Goal: Information Seeking & Learning: Learn about a topic

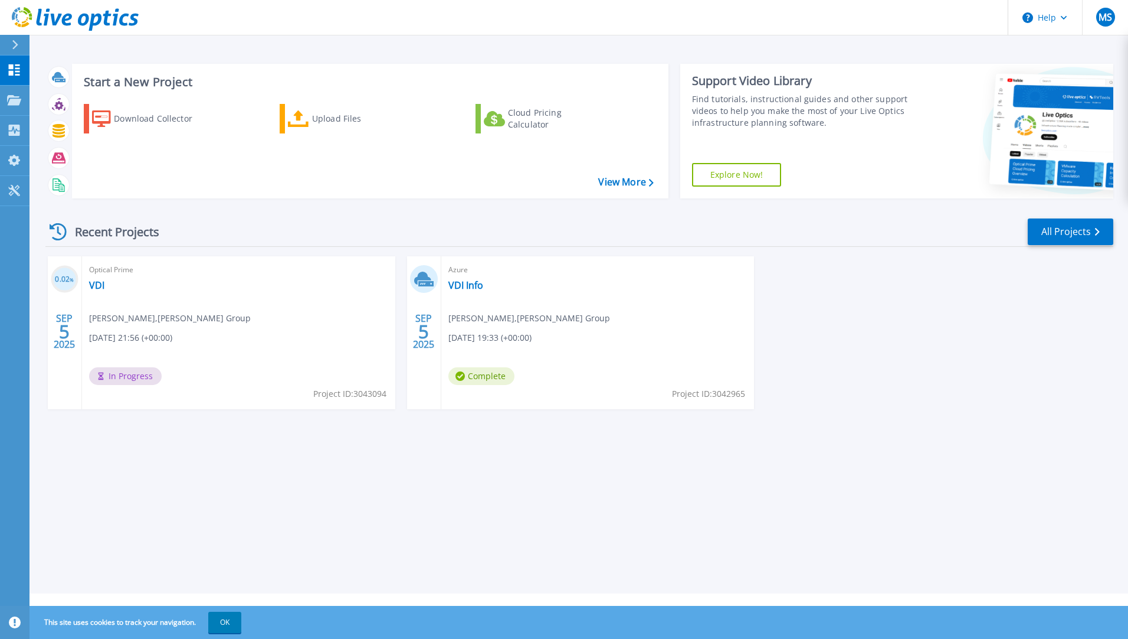
click at [178, 328] on div "Optical Prime VDI [PERSON_NAME] , [PERSON_NAME] Group [DATE] 21:56 (+00:00) In …" at bounding box center [238, 332] width 313 height 153
click at [101, 271] on span "Optical Prime" at bounding box center [238, 269] width 299 height 13
click at [97, 287] on link "VDI" at bounding box center [96, 285] width 15 height 12
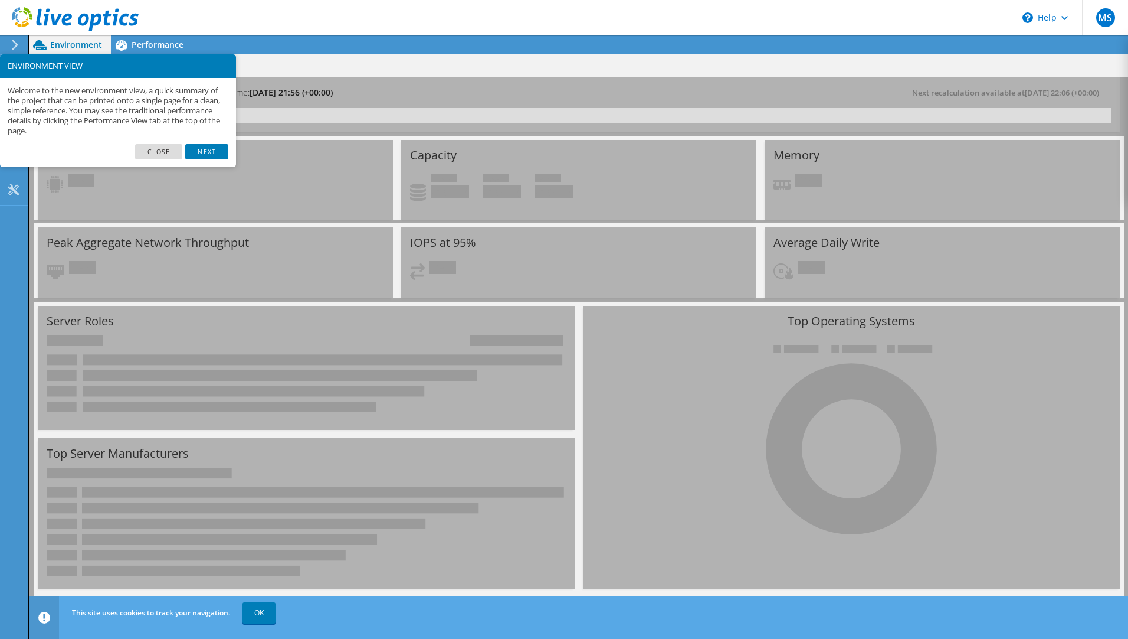
click at [165, 153] on link "Close" at bounding box center [159, 151] width 48 height 15
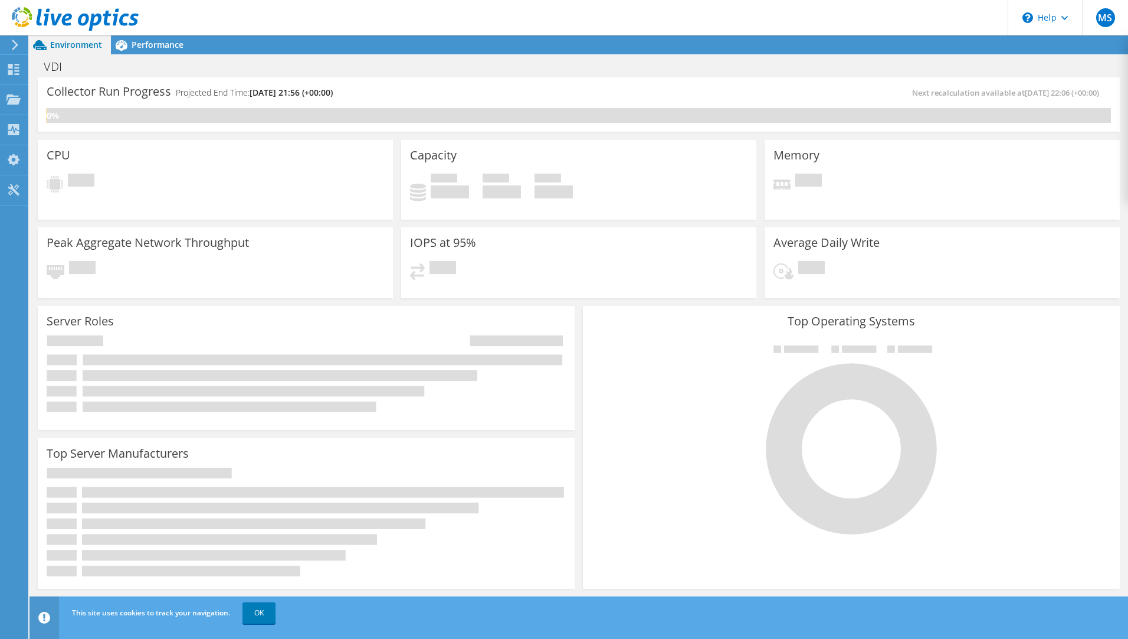
scroll to position [59, 0]
click at [155, 42] on span "Performance" at bounding box center [158, 44] width 52 height 11
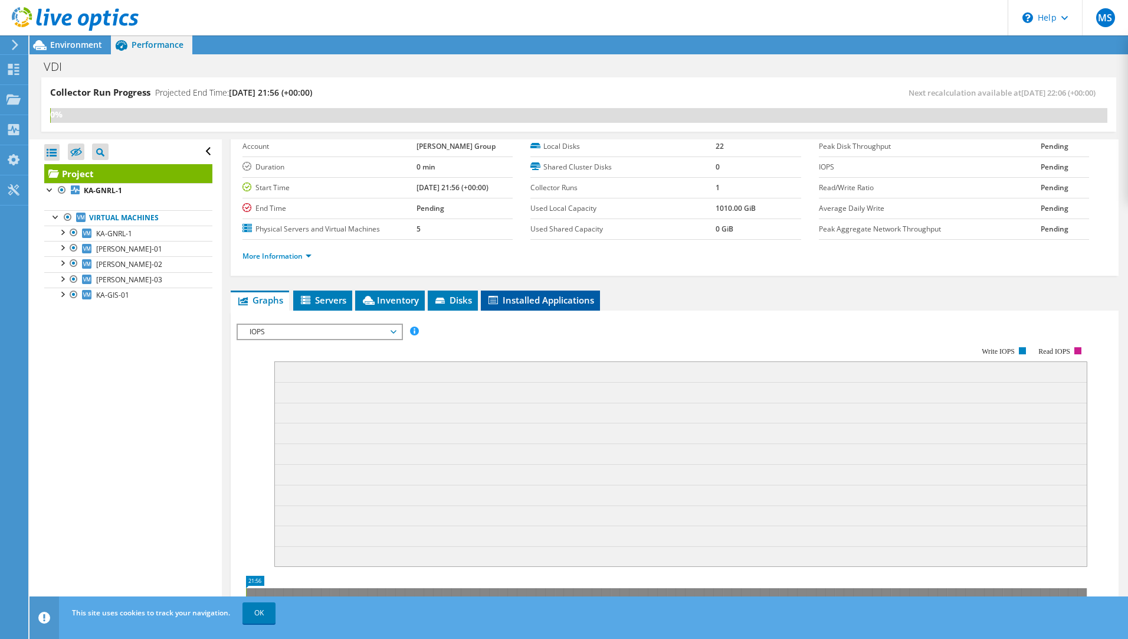
click at [532, 293] on li "Installed Applications" at bounding box center [540, 300] width 119 height 20
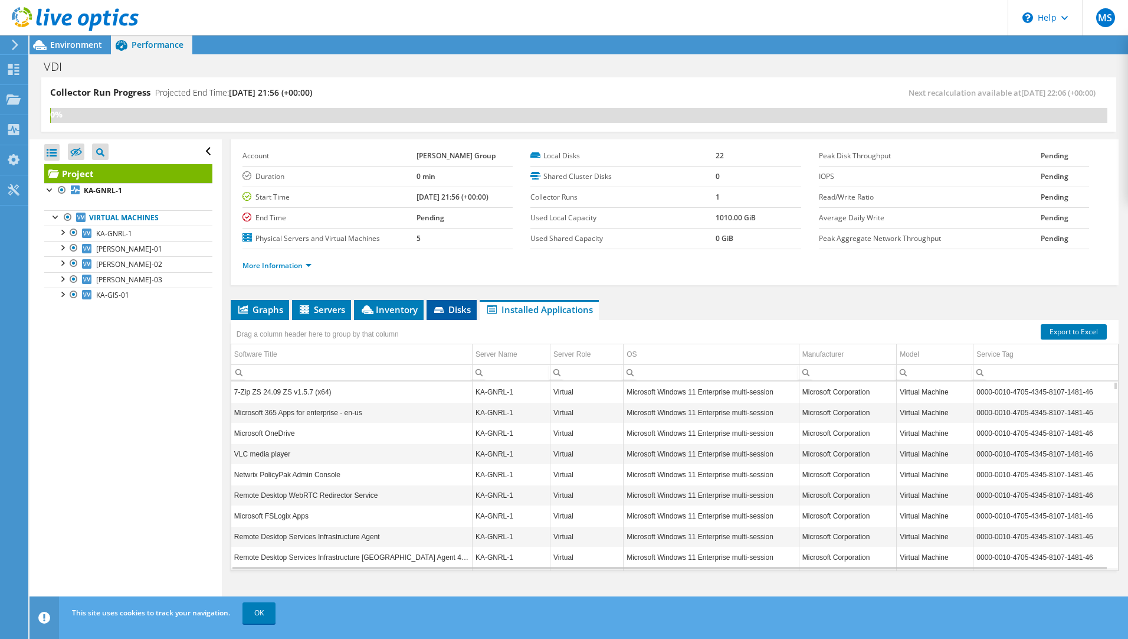
click at [451, 306] on span "Disks" at bounding box center [452, 309] width 38 height 12
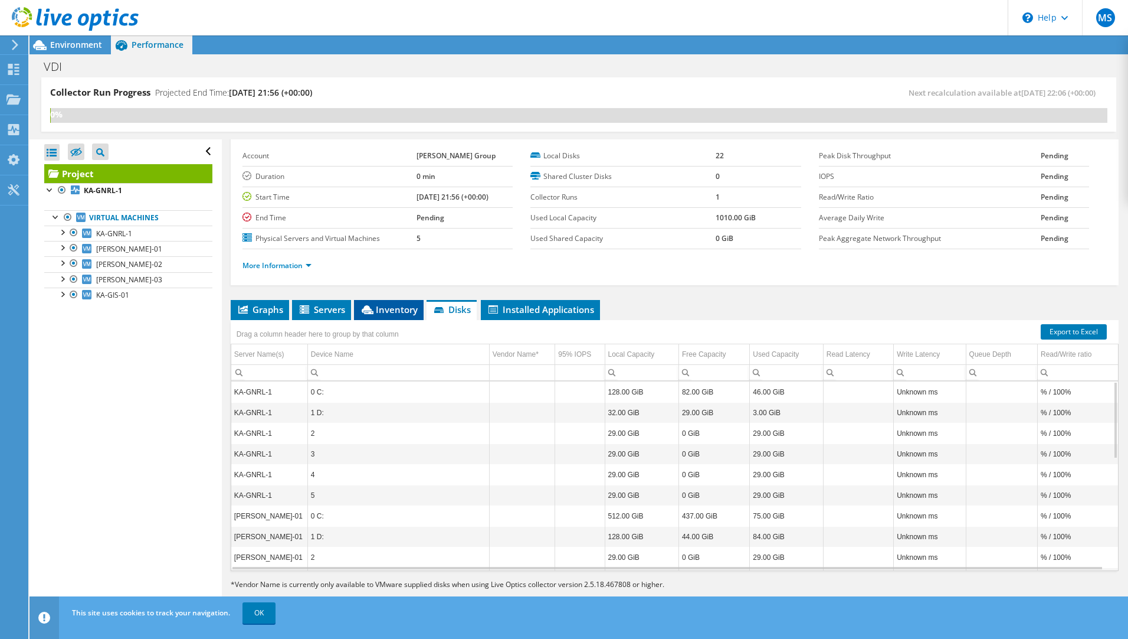
click at [387, 312] on span "Inventory" at bounding box center [389, 309] width 58 height 12
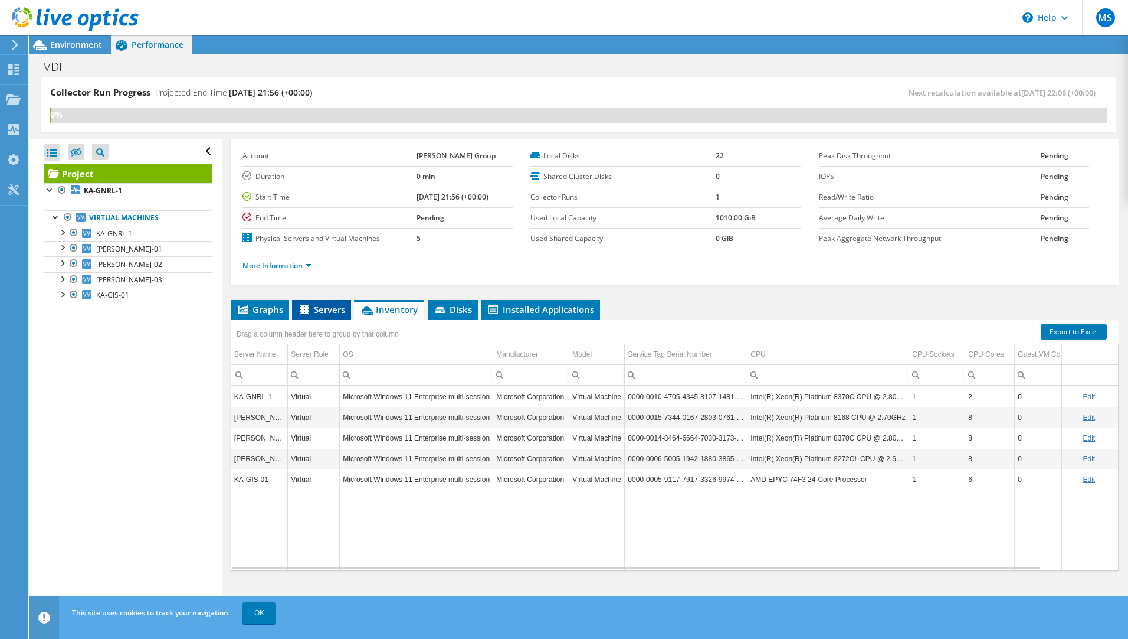
click at [336, 310] on span "Servers" at bounding box center [321, 309] width 47 height 12
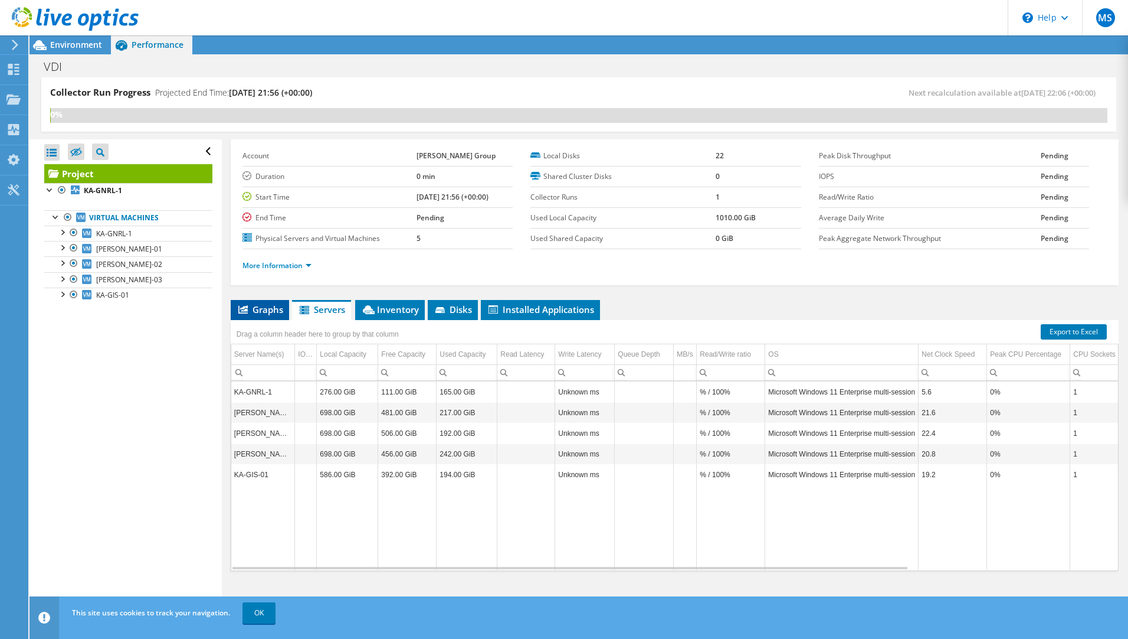
click at [269, 313] on span "Graphs" at bounding box center [260, 309] width 47 height 12
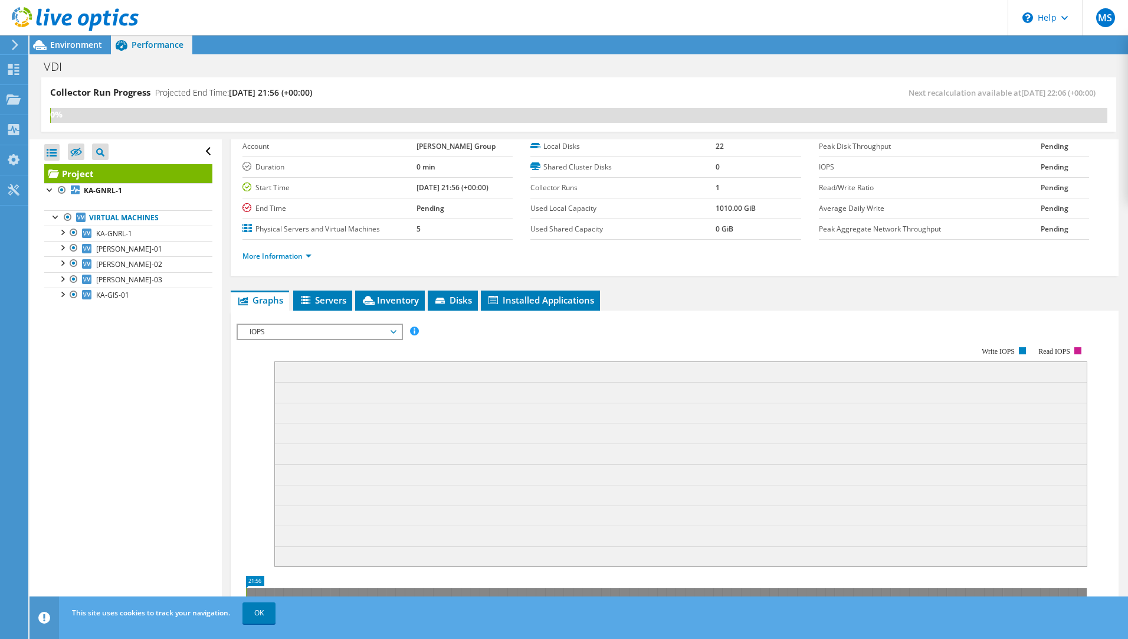
click at [393, 329] on span "IOPS" at bounding box center [320, 332] width 152 height 14
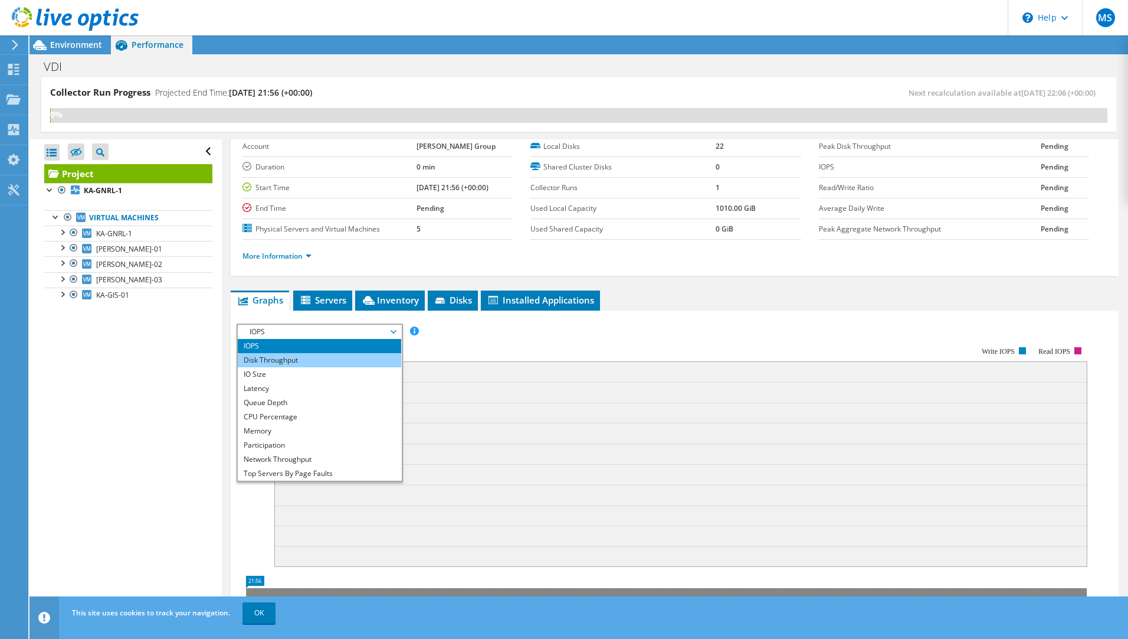
click at [362, 356] on li "Disk Throughput" at bounding box center [319, 360] width 163 height 14
